Goal: Task Accomplishment & Management: Use online tool/utility

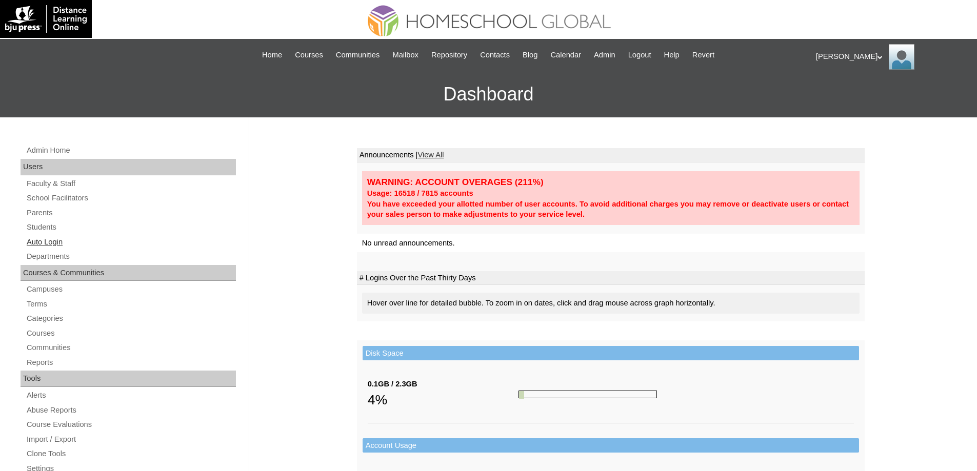
click at [91, 239] on link "Auto Login" at bounding box center [131, 242] width 210 height 13
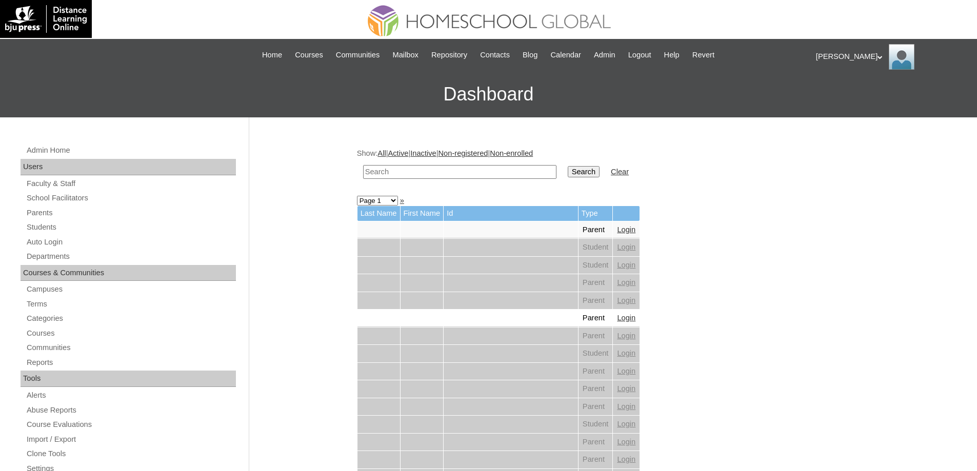
drag, startPoint x: 0, startPoint y: 0, endPoint x: 473, endPoint y: 171, distance: 502.7
click at [442, 170] on input "text" at bounding box center [459, 172] width 193 height 14
paste input "Therese"
type input "Therese"
click at [596, 175] on input "Search" at bounding box center [584, 171] width 32 height 11
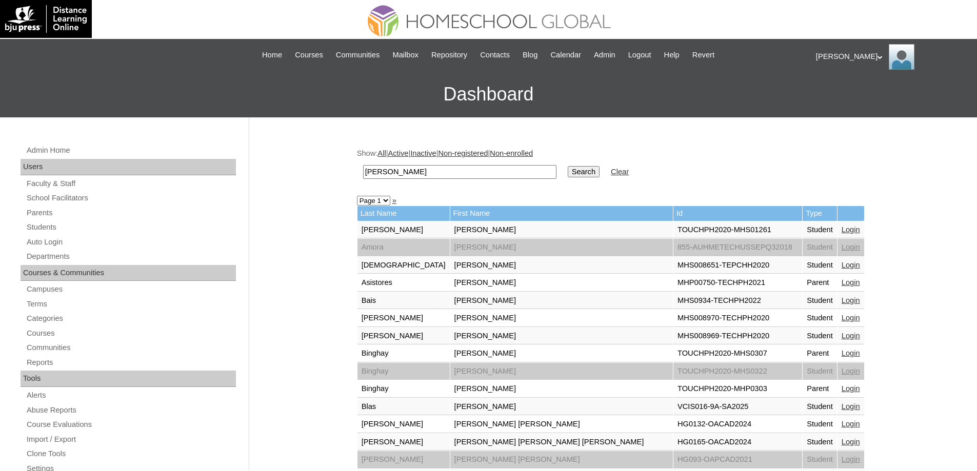
click at [842, 300] on link "Login" at bounding box center [851, 300] width 18 height 8
